Goal: Task Accomplishment & Management: Use online tool/utility

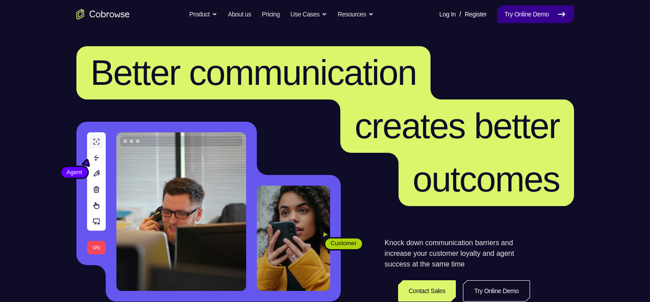
click at [529, 21] on link "Try Online Demo" at bounding box center [535, 14] width 76 height 18
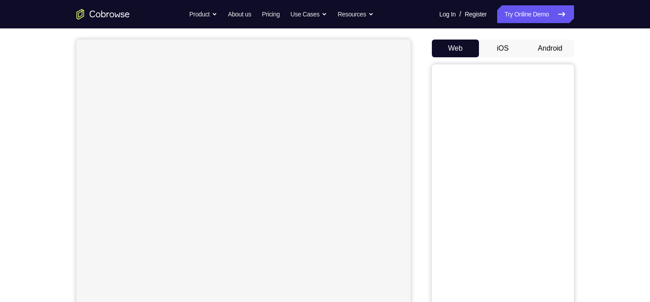
scroll to position [76, 0]
click at [539, 46] on button "Android" at bounding box center [550, 48] width 48 height 18
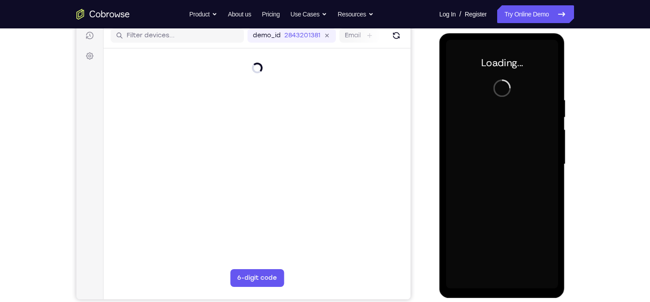
scroll to position [0, 0]
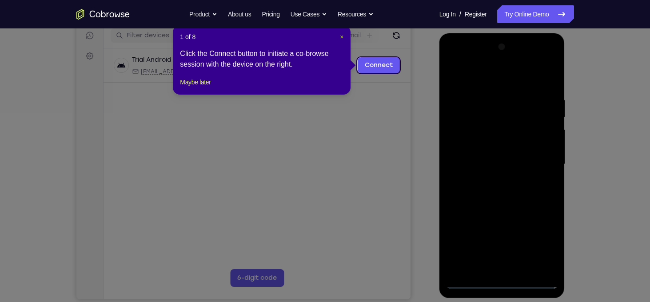
click at [340, 37] on span "×" at bounding box center [342, 36] width 4 height 7
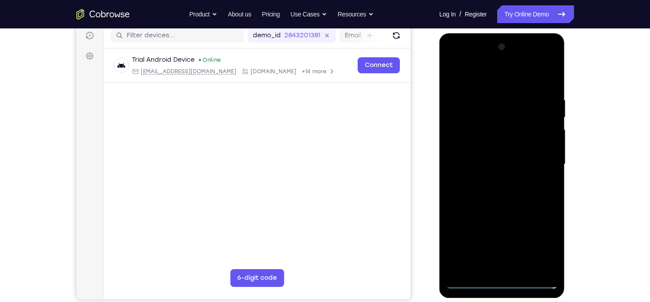
click at [501, 283] on div at bounding box center [502, 164] width 112 height 249
click at [548, 235] on div at bounding box center [502, 164] width 112 height 249
click at [544, 248] on div at bounding box center [502, 164] width 112 height 249
click at [471, 79] on div at bounding box center [502, 164] width 112 height 249
click at [541, 158] on div at bounding box center [502, 164] width 112 height 249
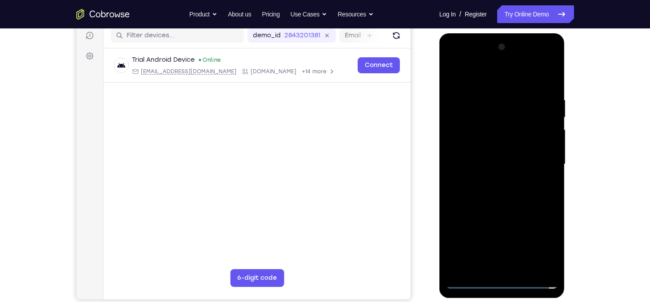
click at [490, 180] on div at bounding box center [502, 164] width 112 height 249
click at [477, 156] on div at bounding box center [502, 164] width 112 height 249
click at [479, 150] on div at bounding box center [502, 164] width 112 height 249
click at [500, 164] on div at bounding box center [502, 164] width 112 height 249
click at [548, 89] on div at bounding box center [502, 164] width 112 height 249
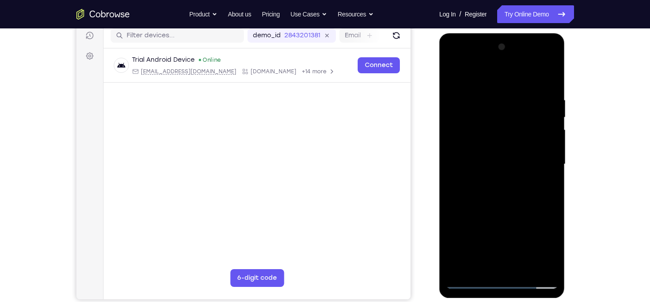
drag, startPoint x: 457, startPoint y: 78, endPoint x: 554, endPoint y: 71, distance: 96.6
click at [554, 71] on div at bounding box center [502, 164] width 112 height 249
click at [554, 255] on div at bounding box center [502, 164] width 112 height 249
click at [526, 270] on div at bounding box center [502, 164] width 112 height 249
click at [496, 211] on div at bounding box center [502, 164] width 112 height 249
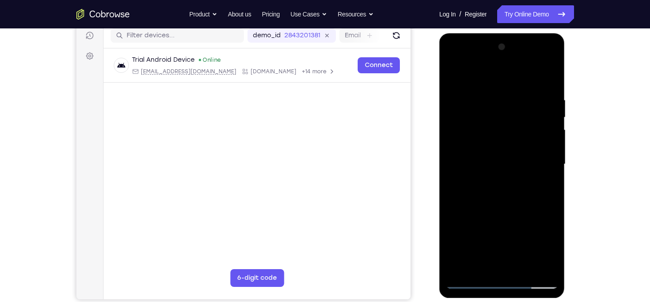
click at [488, 160] on div at bounding box center [502, 164] width 112 height 249
click at [481, 262] on div at bounding box center [502, 164] width 112 height 249
click at [452, 76] on div at bounding box center [502, 164] width 112 height 249
click at [480, 198] on div at bounding box center [502, 164] width 112 height 249
click at [455, 77] on div at bounding box center [502, 164] width 112 height 249
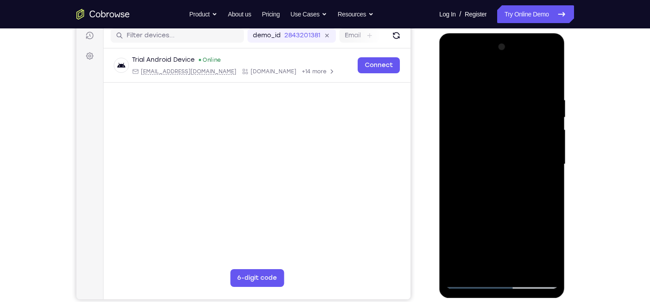
click at [485, 175] on div at bounding box center [502, 164] width 112 height 249
click at [454, 81] on div at bounding box center [502, 164] width 112 height 249
click at [489, 179] on div at bounding box center [502, 164] width 112 height 249
click at [511, 243] on div at bounding box center [502, 164] width 112 height 249
click at [523, 245] on div at bounding box center [502, 164] width 112 height 249
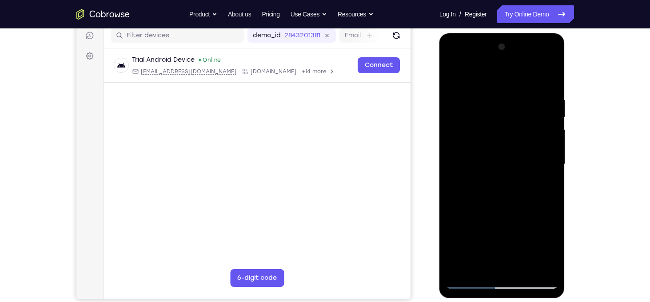
click at [480, 235] on div at bounding box center [502, 164] width 112 height 249
click at [453, 79] on div at bounding box center [502, 164] width 112 height 249
click at [482, 162] on div at bounding box center [502, 164] width 112 height 249
click at [451, 77] on div at bounding box center [502, 164] width 112 height 249
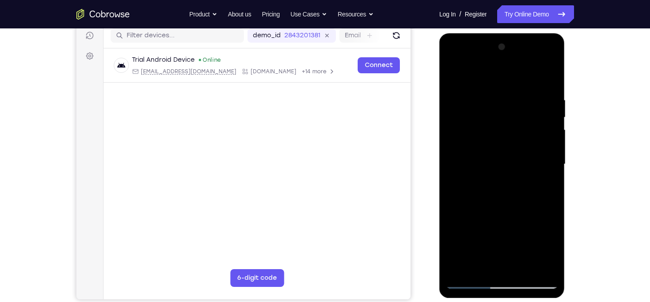
click at [493, 102] on div at bounding box center [502, 164] width 112 height 249
click at [551, 163] on div at bounding box center [502, 164] width 112 height 249
click at [550, 135] on div at bounding box center [502, 164] width 112 height 249
click at [453, 152] on div at bounding box center [502, 164] width 112 height 249
click at [450, 155] on div at bounding box center [502, 164] width 112 height 249
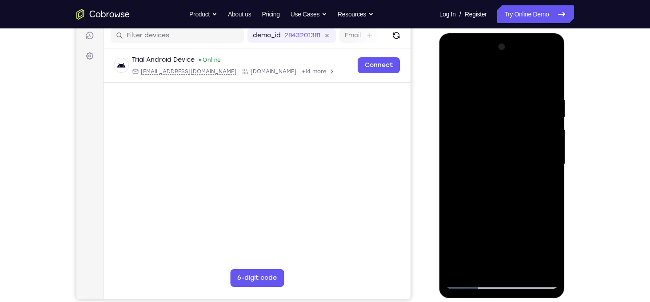
click at [450, 155] on div at bounding box center [502, 164] width 112 height 249
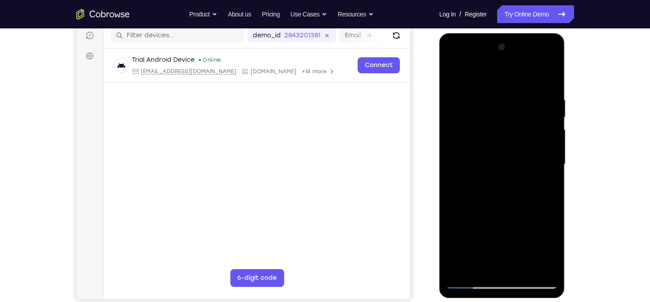
click at [549, 156] on div at bounding box center [502, 164] width 112 height 249
click at [453, 165] on div at bounding box center [502, 164] width 112 height 249
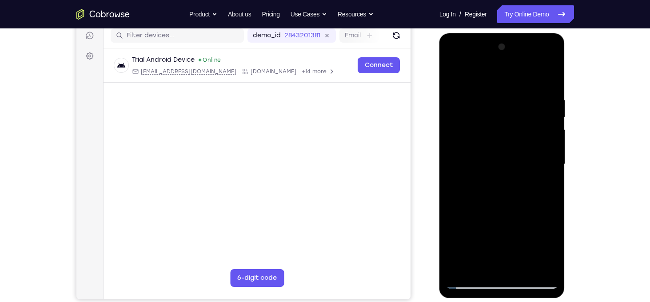
click at [452, 161] on div at bounding box center [502, 164] width 112 height 249
click at [547, 79] on div at bounding box center [502, 164] width 112 height 249
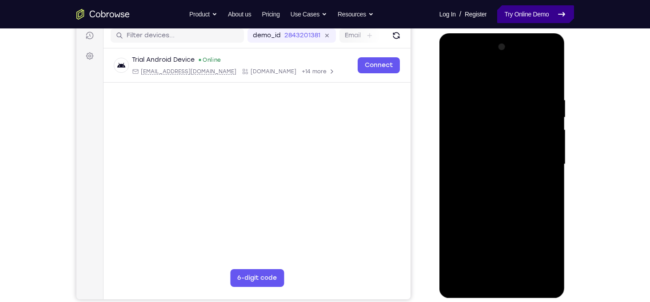
click at [529, 17] on link "Try Online Demo" at bounding box center [535, 14] width 76 height 18
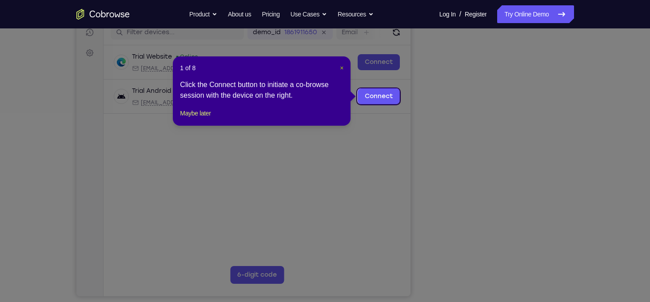
click at [341, 68] on span "×" at bounding box center [342, 67] width 4 height 7
